Goal: Task Accomplishment & Management: Manage account settings

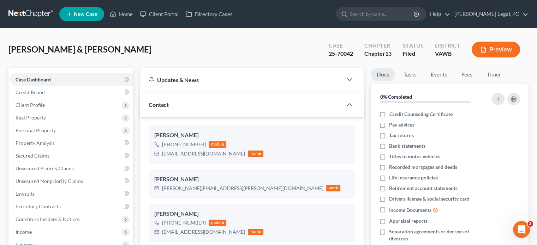
click at [31, 11] on link at bounding box center [30, 14] width 45 height 13
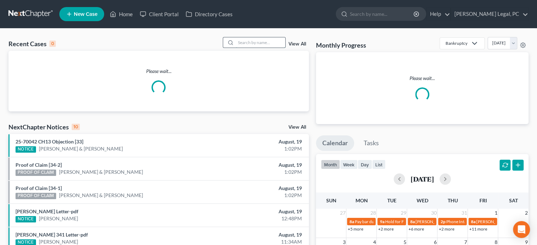
click at [248, 40] on input "search" at bounding box center [260, 42] width 49 height 10
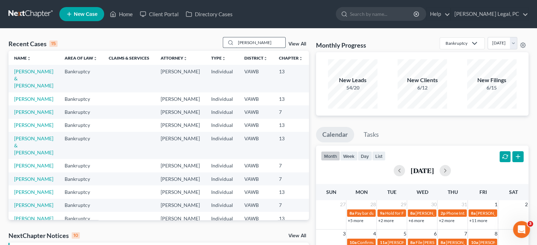
type input "[PERSON_NAME]"
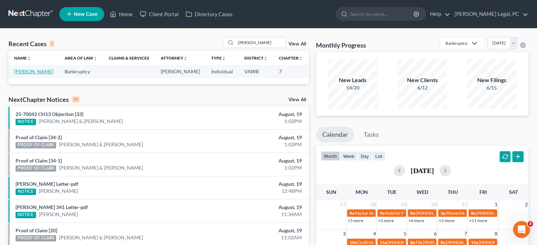
click at [24, 73] on link "[PERSON_NAME]" at bounding box center [33, 72] width 39 height 6
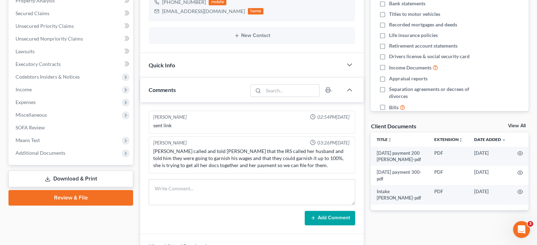
scroll to position [177, 0]
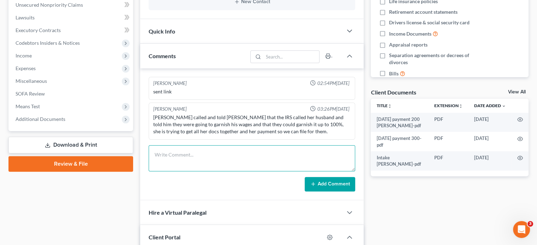
click at [177, 160] on textarea at bounding box center [252, 159] width 207 height 26
type textarea "M"
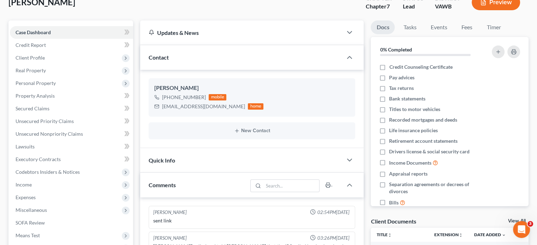
scroll to position [35, 0]
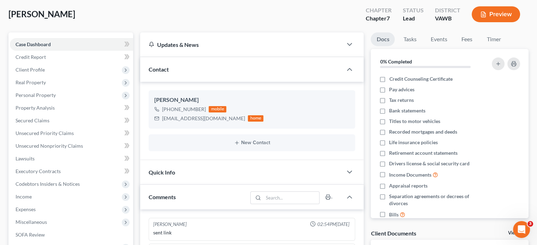
type textarea "Hope spoke with [PERSON_NAME] she is wanting a refund. I confirmed with [PERSON…"
click at [31, 69] on span "Client Profile" at bounding box center [30, 70] width 29 height 6
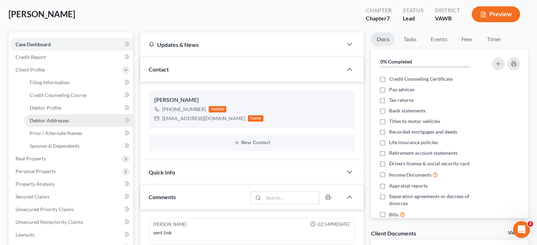
click at [47, 119] on span "Debtor Addresses" at bounding box center [50, 121] width 40 height 6
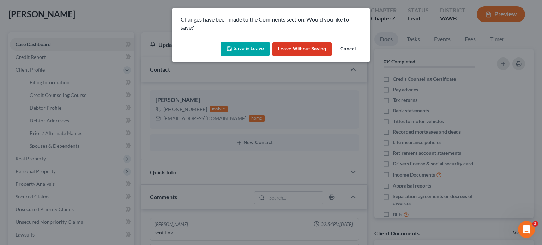
click at [253, 51] on button "Save & Leave" at bounding box center [245, 49] width 49 height 15
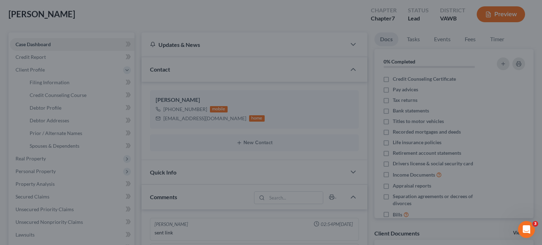
click at [253, 51] on button "Save & Leave" at bounding box center [248, 47] width 42 height 13
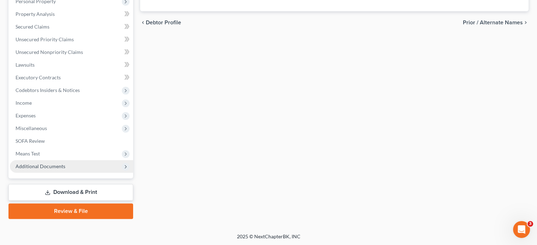
click at [59, 168] on span "Additional Documents" at bounding box center [41, 167] width 50 height 6
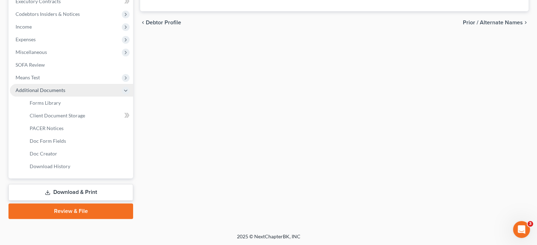
scroll to position [129, 0]
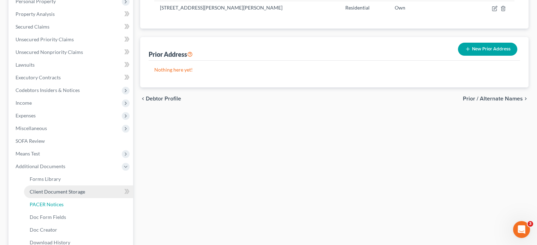
click at [59, 197] on ul "Forms Library Client Document Storage PACER Notices Doc Form Fields Doc Creator…" at bounding box center [71, 211] width 123 height 76
click at [64, 191] on span "Client Document Storage" at bounding box center [57, 192] width 55 height 6
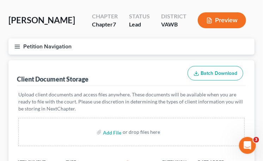
scroll to position [71, 0]
